Goal: Task Accomplishment & Management: Use online tool/utility

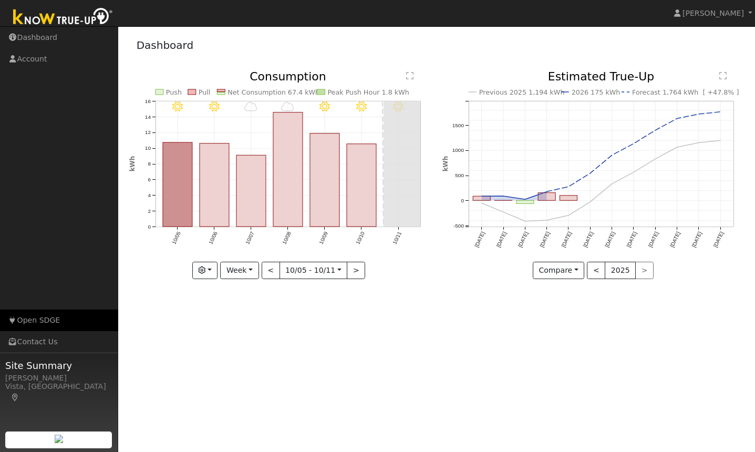
click at [41, 320] on link "Open SDGE" at bounding box center [59, 320] width 118 height 22
click at [222, 89] on rect at bounding box center [221, 90] width 8 height 2
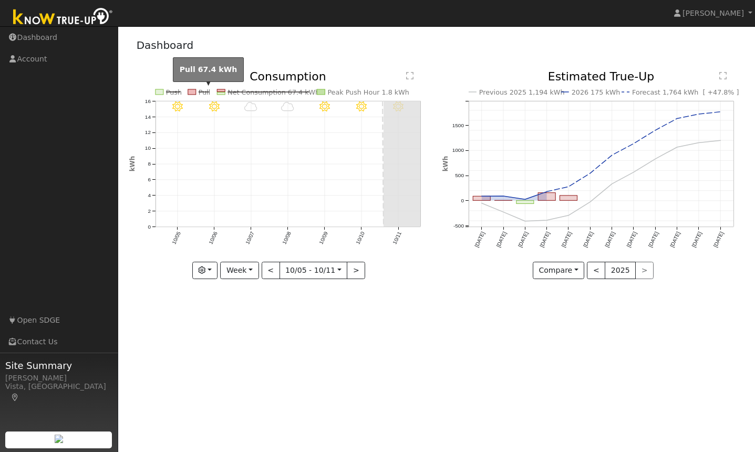
click at [199, 89] on text "Pull" at bounding box center [205, 92] width 12 height 8
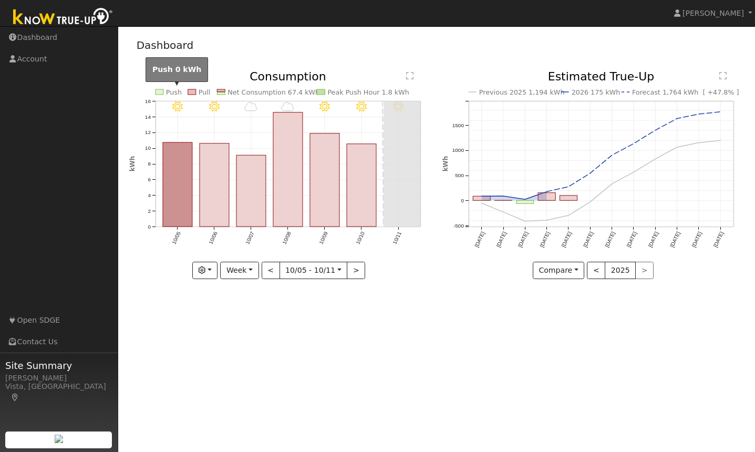
click at [172, 89] on text "Push" at bounding box center [174, 92] width 16 height 8
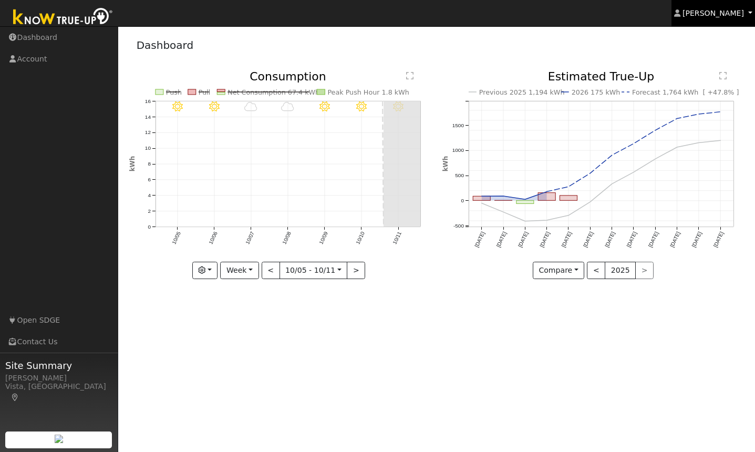
click at [727, 15] on span "Cathrin Eckle" at bounding box center [712, 13] width 61 height 8
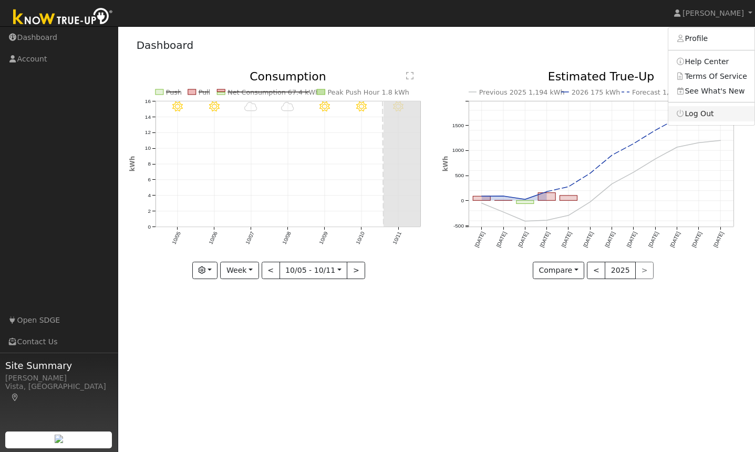
click at [714, 114] on link "Log Out" at bounding box center [711, 113] width 86 height 15
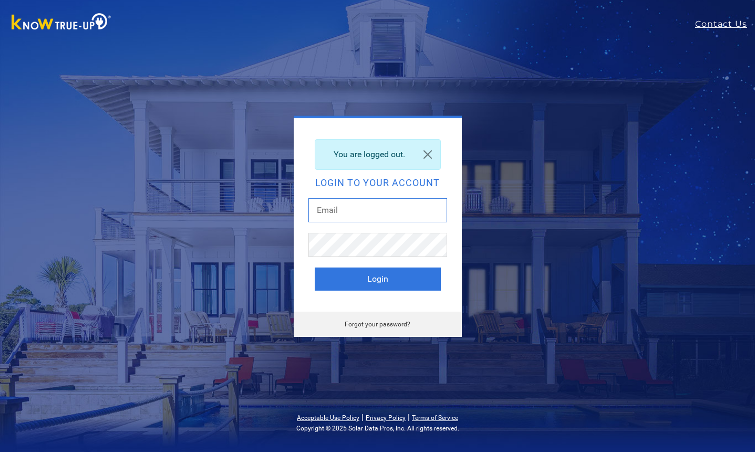
type input "[EMAIL_ADDRESS][DOMAIN_NAME]"
